Goal: Contribute content

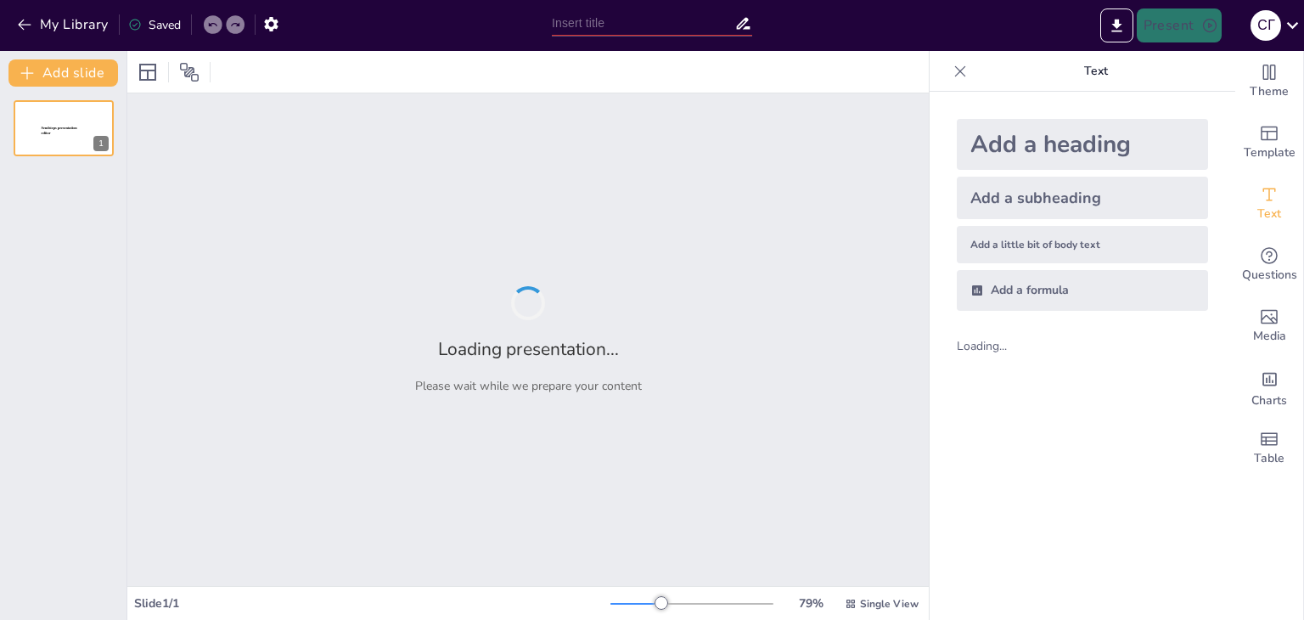
type input "Історія виникнення Інтернету речей: Від концепції до реальності"
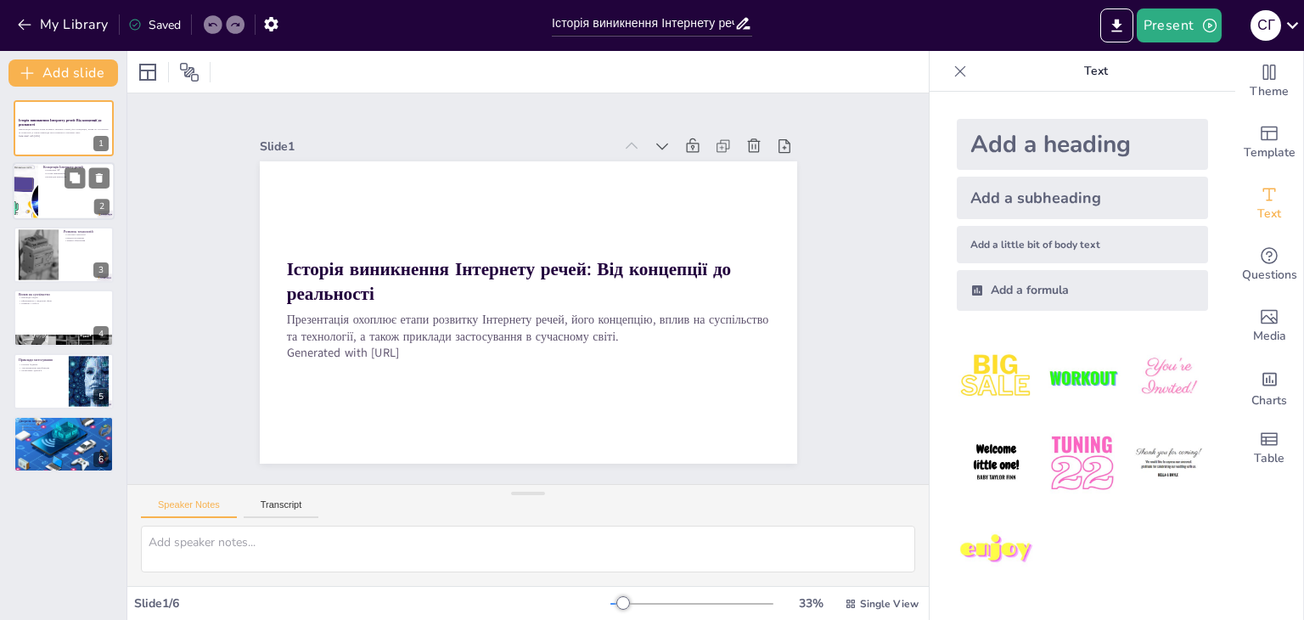
click at [81, 201] on div at bounding box center [64, 192] width 102 height 58
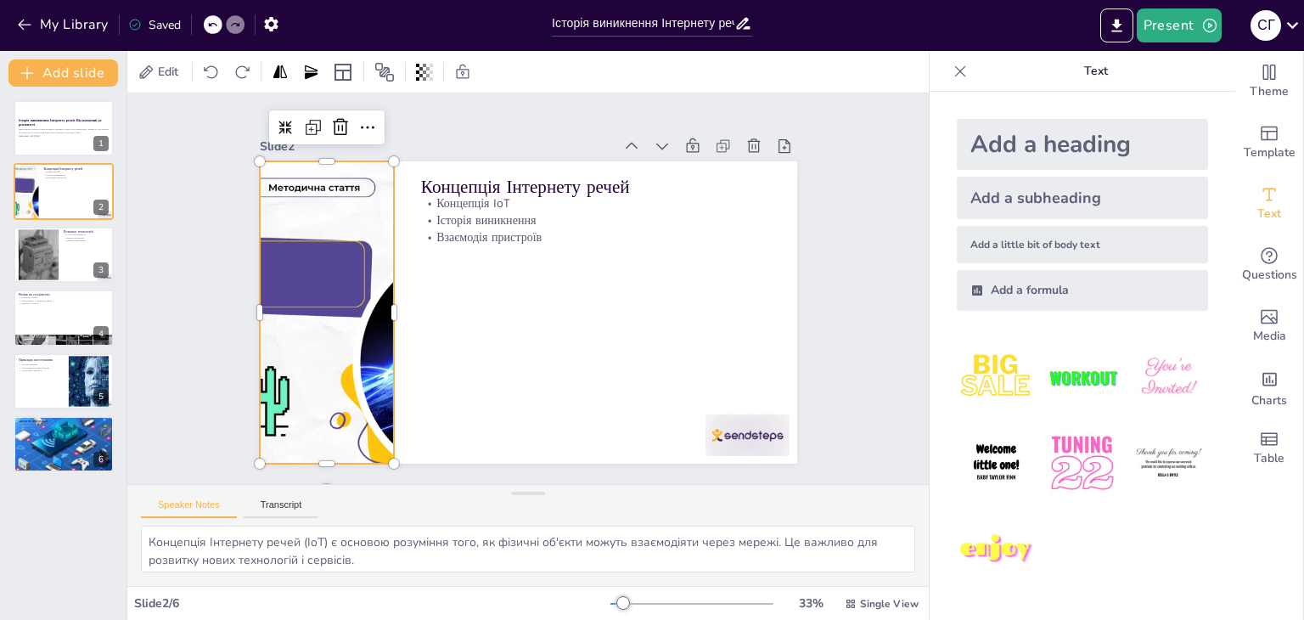
click at [370, 321] on div at bounding box center [326, 312] width 537 height 302
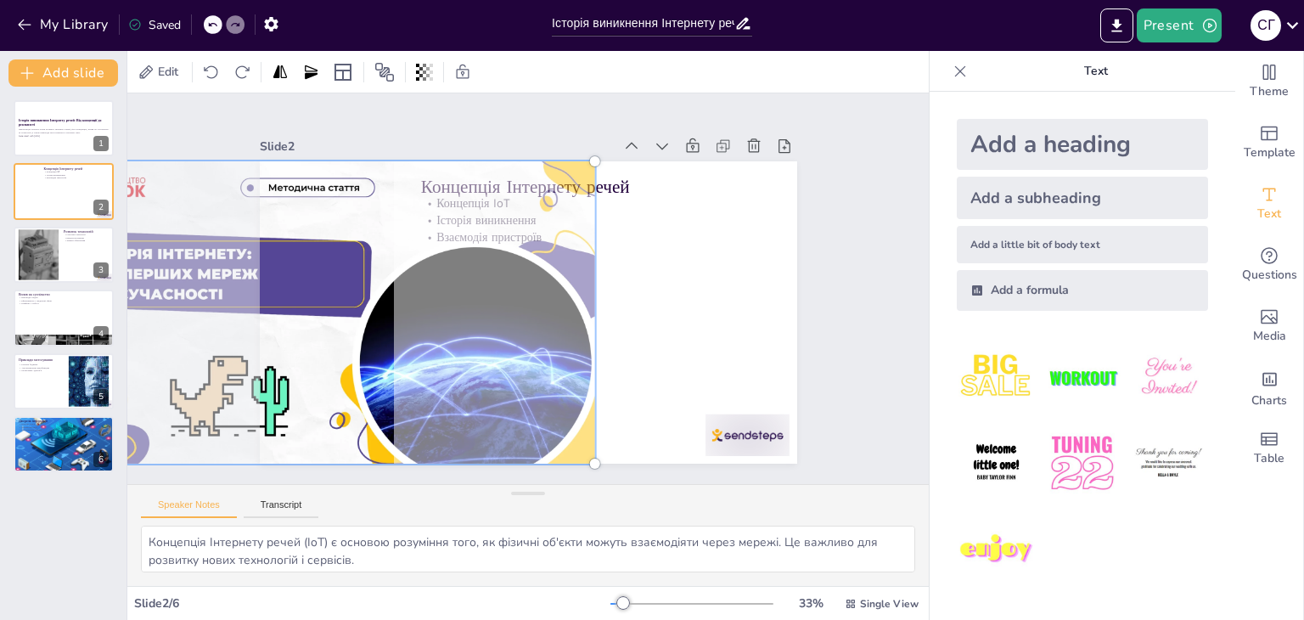
click at [370, 321] on div at bounding box center [327, 312] width 558 height 323
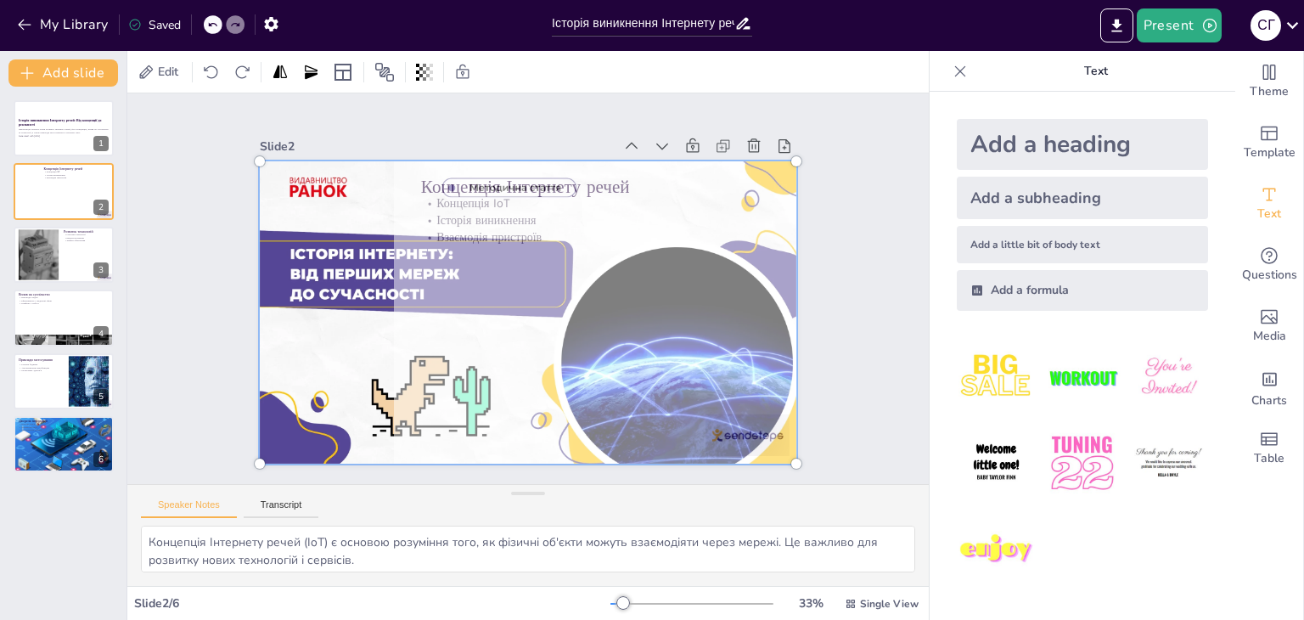
drag, startPoint x: 370, startPoint y: 321, endPoint x: 586, endPoint y: 334, distance: 216.8
click at [586, 334] on div at bounding box center [526, 312] width 588 height 379
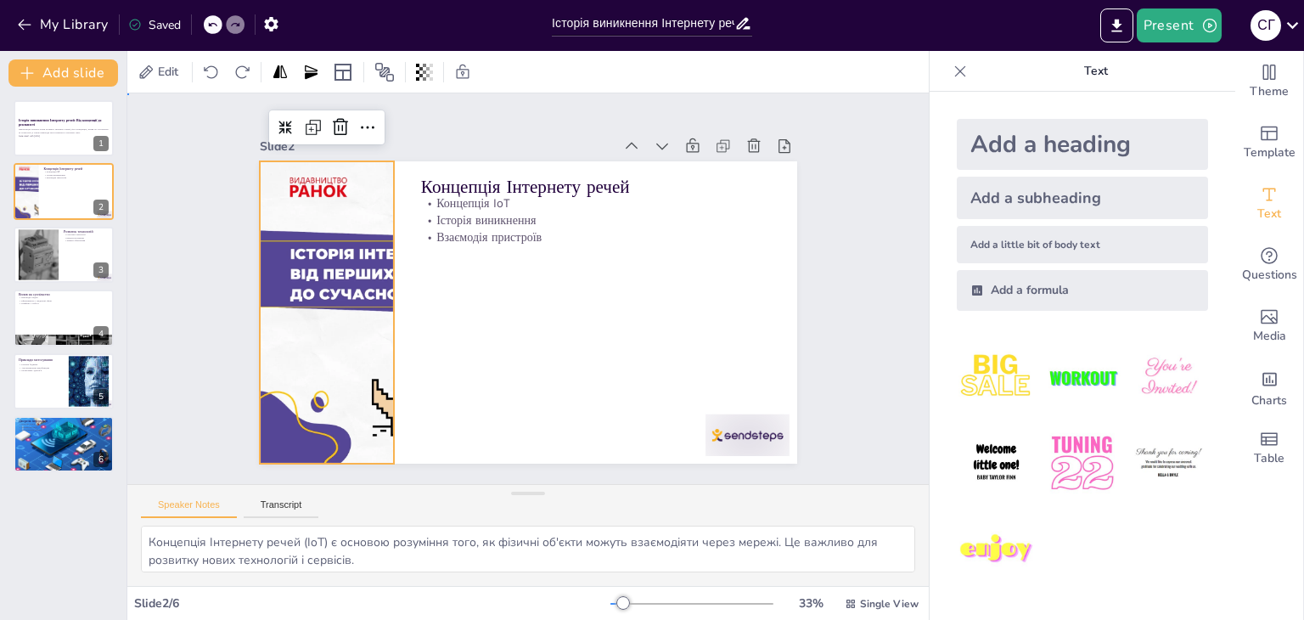
click at [886, 279] on div "Slide 1 Історія виникнення Інтернету речей: Від концепції до реальності Презент…" at bounding box center [527, 288] width 801 height 390
click at [336, 253] on div at bounding box center [528, 312] width 537 height 302
click at [78, 267] on div at bounding box center [64, 255] width 102 height 58
type textarea "Сенсорні технології є критично важливими для збору даних, що робить їх основою …"
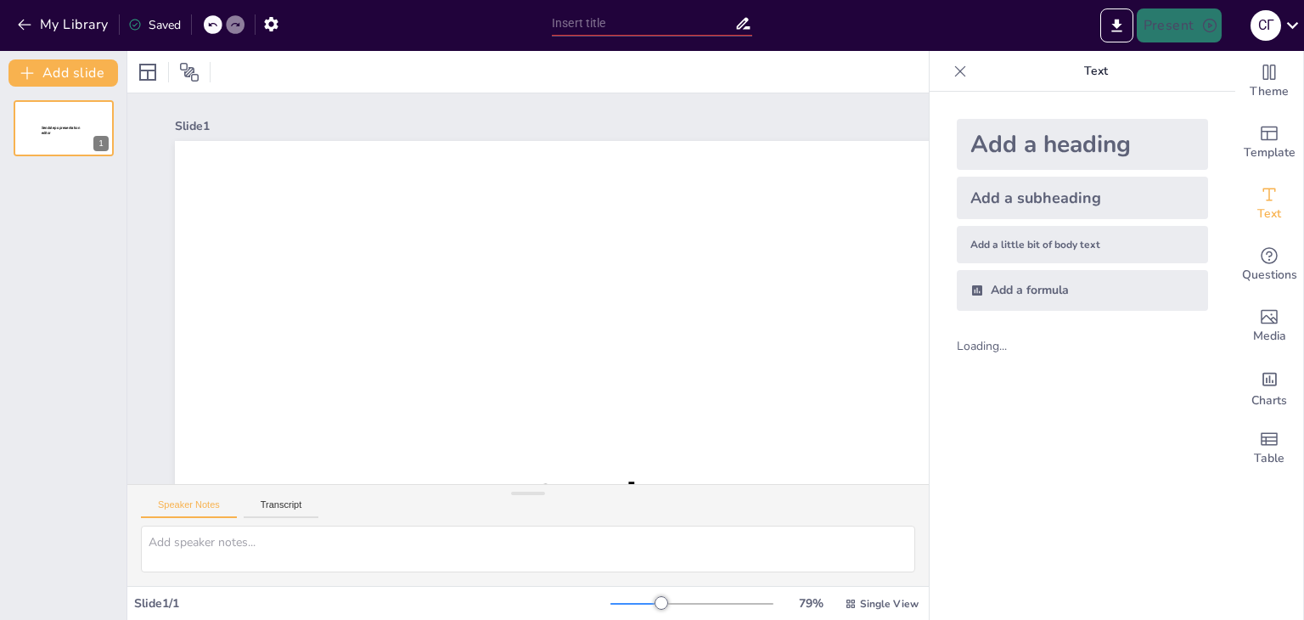
type input "Історія виникнення Інтернету речей: Від концепції до реальності"
